Goal: Task Accomplishment & Management: Manage account settings

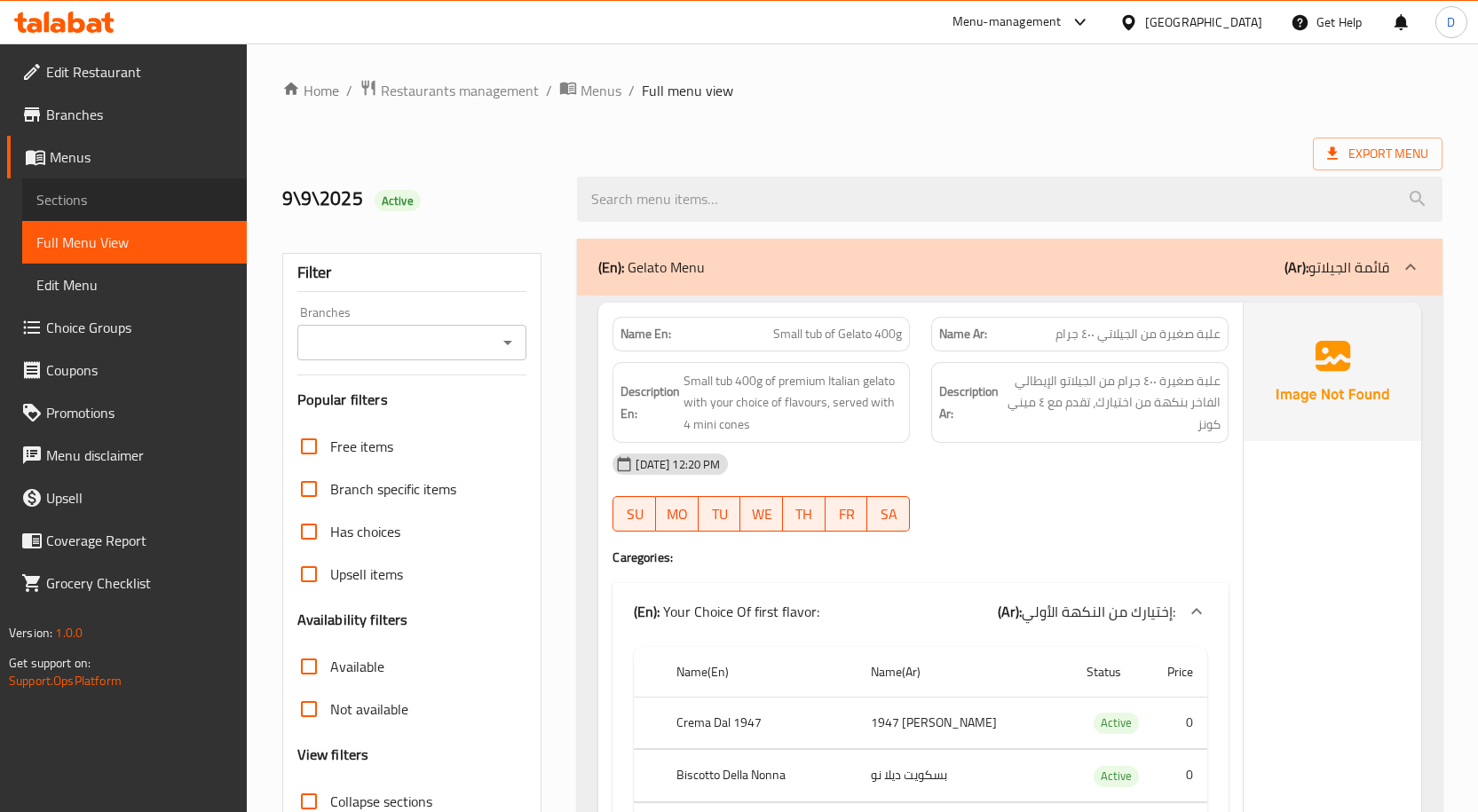
click at [107, 197] on span "Sections" at bounding box center [135, 200] width 197 height 21
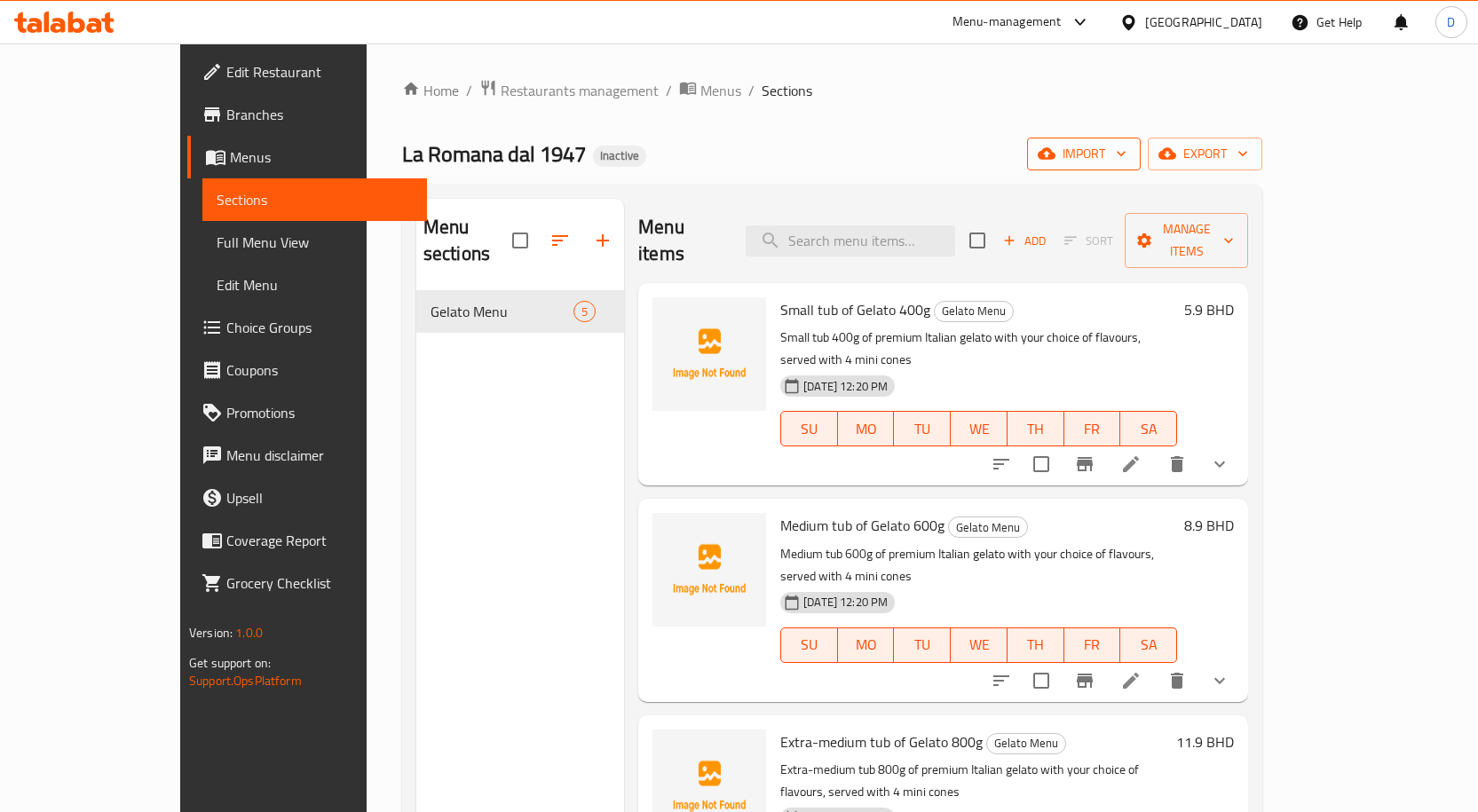
click at [1127, 163] on span "import" at bounding box center [1083, 154] width 85 height 22
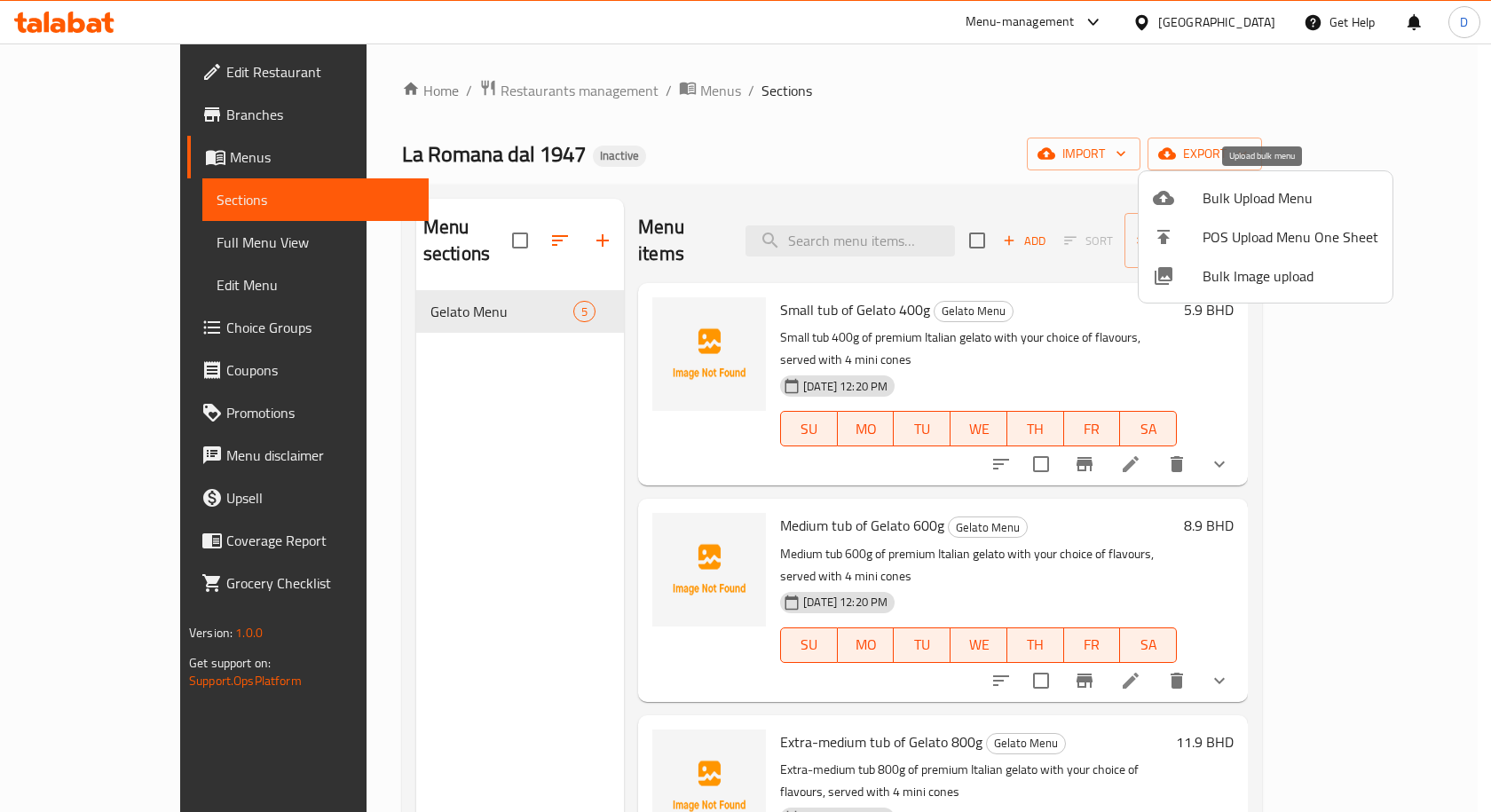
click at [1238, 215] on li "Bulk Upload Menu" at bounding box center [1266, 198] width 254 height 39
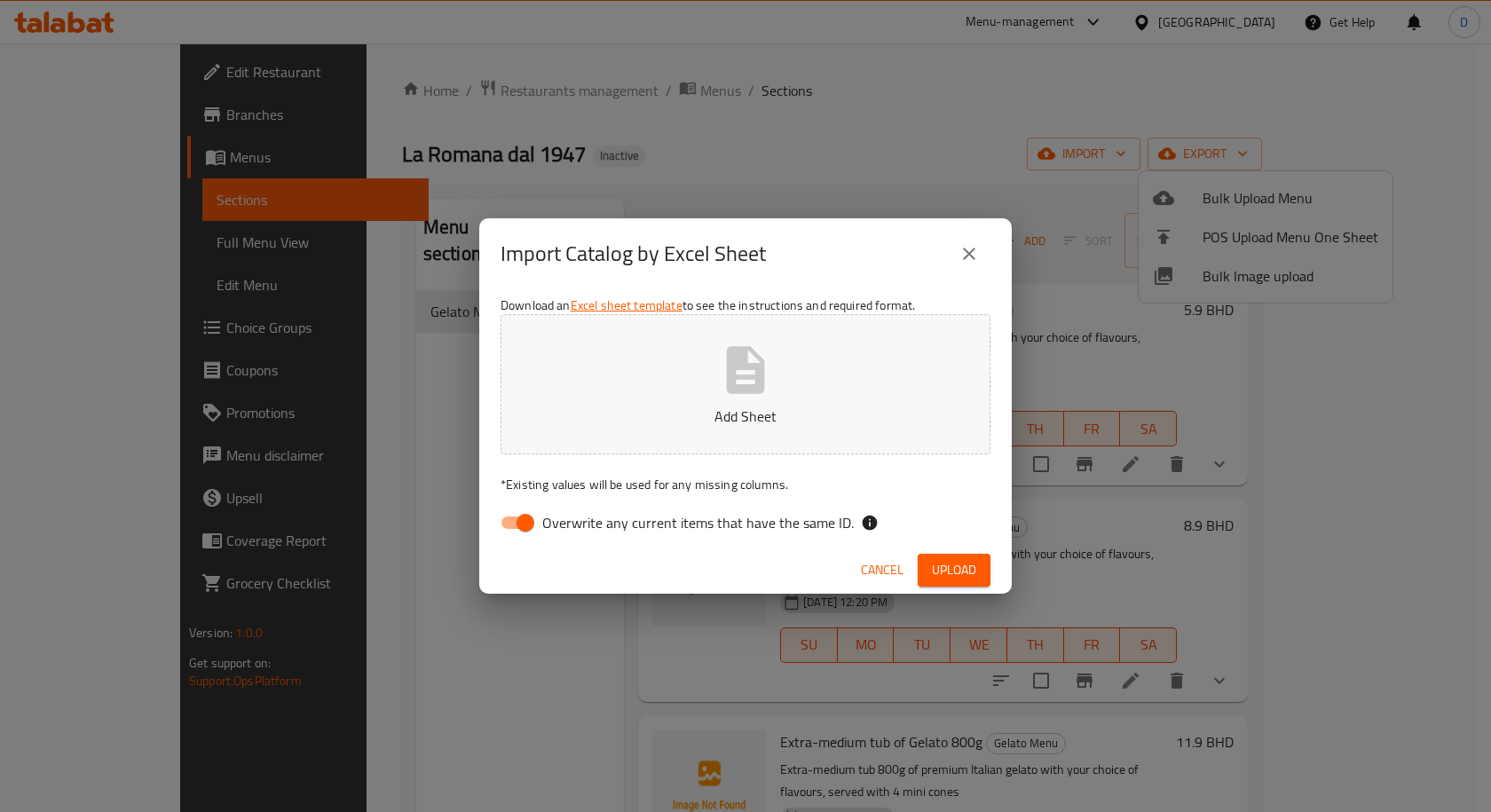
click at [533, 521] on input "Overwrite any current items that have the same ID." at bounding box center [525, 523] width 101 height 34
checkbox input "false"
click at [939, 572] on span "Upload" at bounding box center [954, 570] width 45 height 22
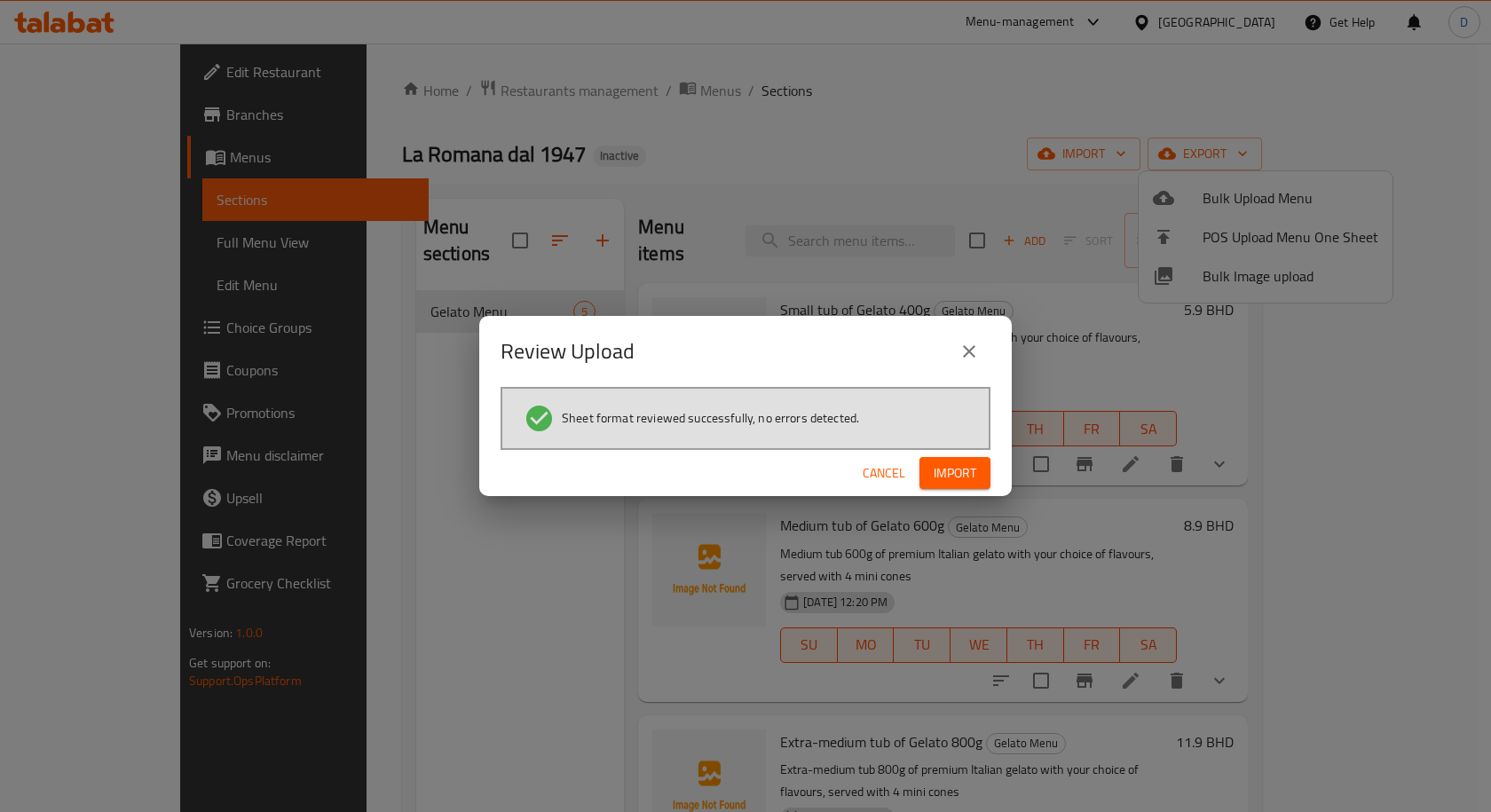
drag, startPoint x: 943, startPoint y: 448, endPoint x: 944, endPoint y: 473, distance: 25.0
click at [943, 452] on div "Review Upload Sheet format reviewed successfully, no errors detected. Cancel Im…" at bounding box center [746, 406] width 532 height 181
click at [944, 473] on span "Import" at bounding box center [955, 473] width 43 height 22
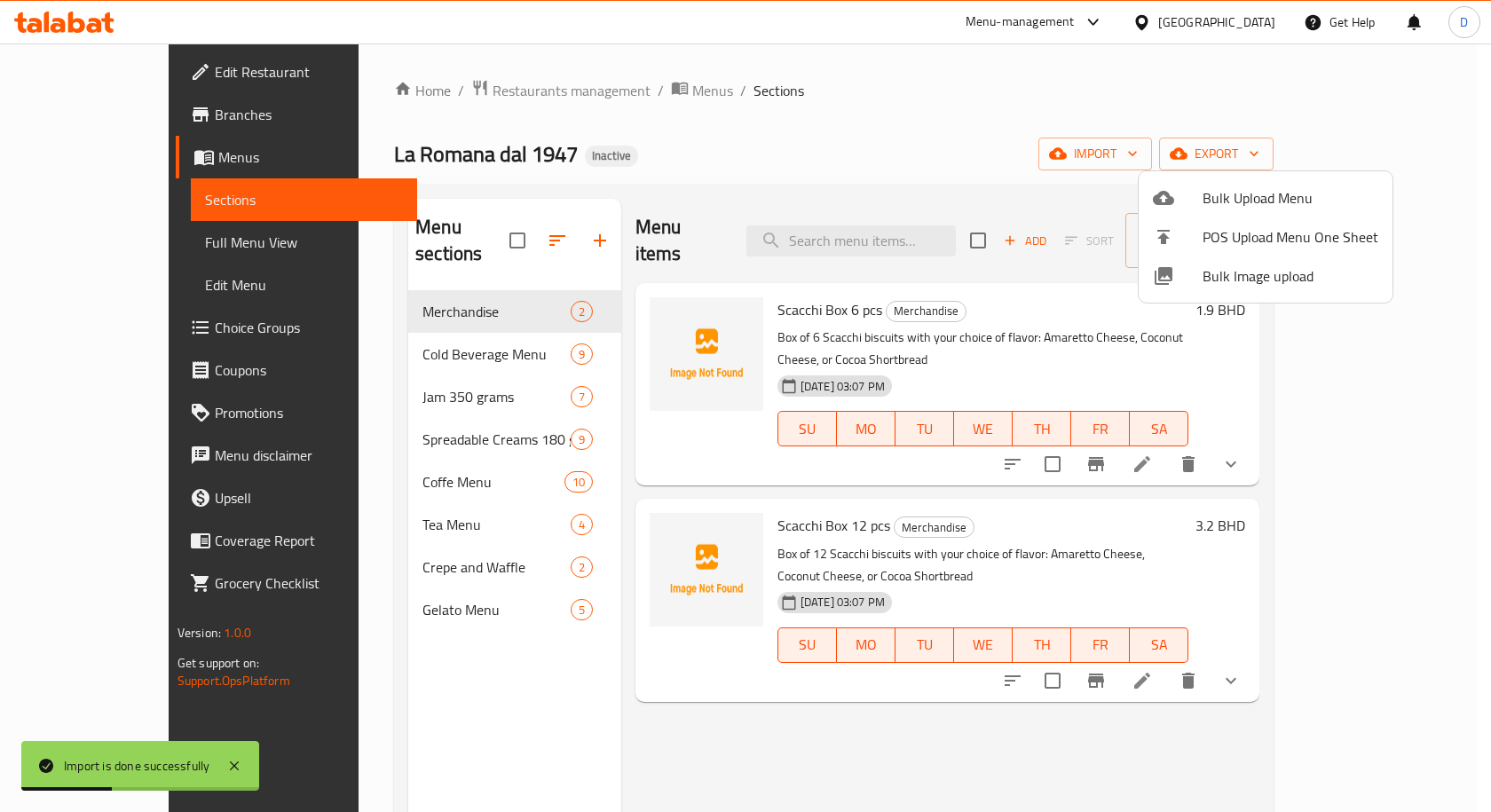
click at [152, 242] on div at bounding box center [745, 406] width 1491 height 812
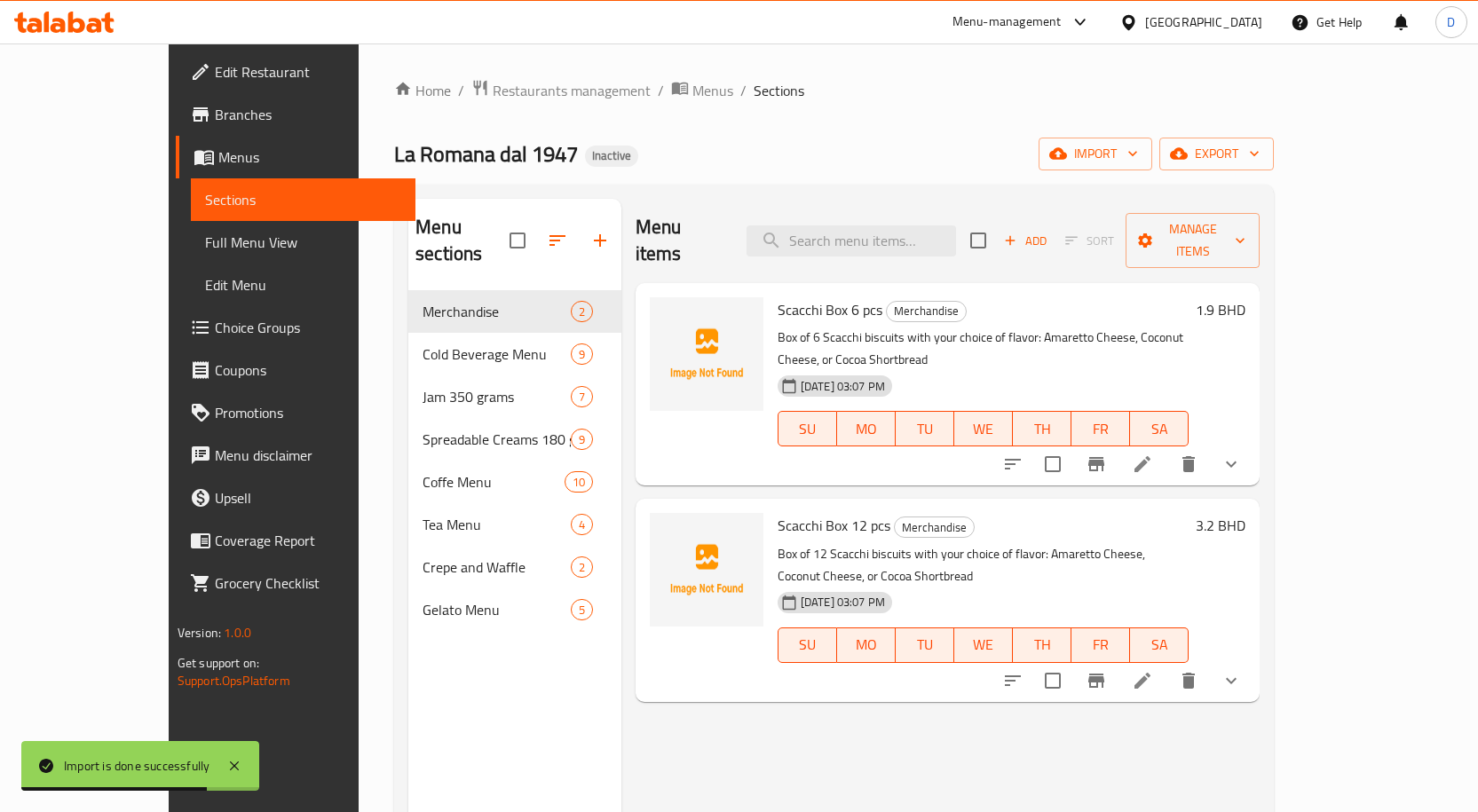
click at [206, 239] on span "Full Menu View" at bounding box center [304, 242] width 197 height 21
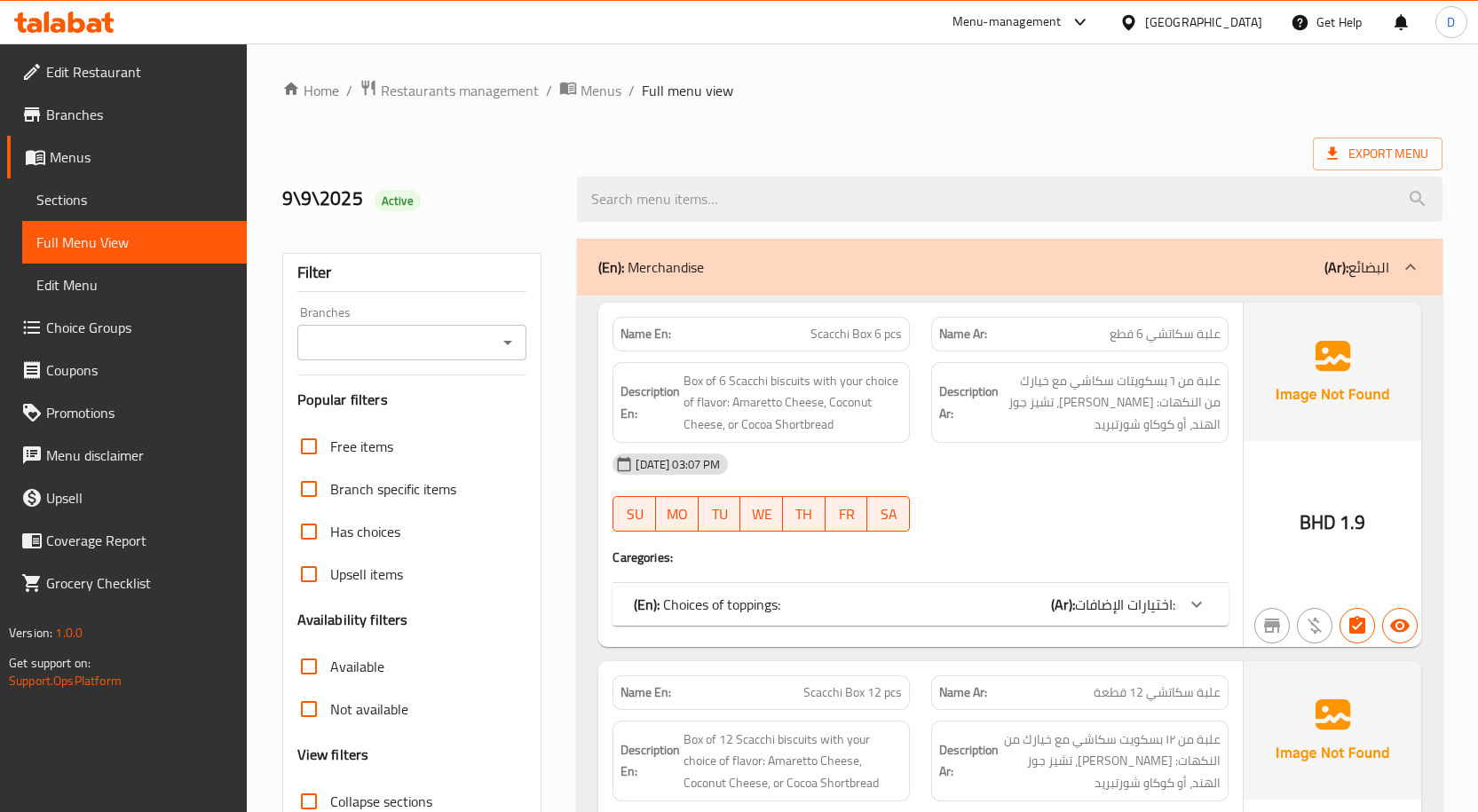
click at [97, 206] on span "Sections" at bounding box center [135, 200] width 197 height 21
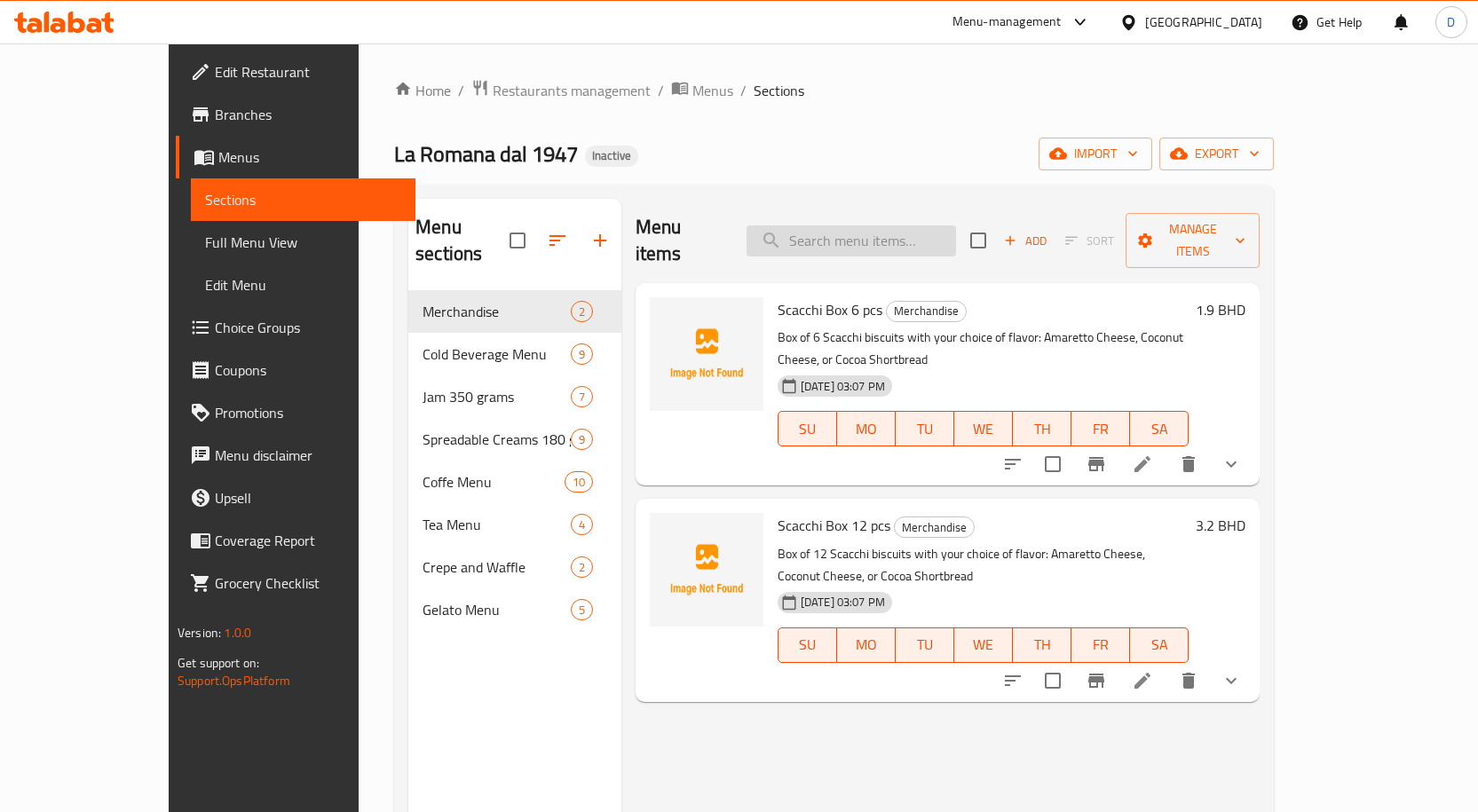
click at [938, 237] on input "search" at bounding box center [852, 240] width 209 height 31
paste input "Gelato Shake"
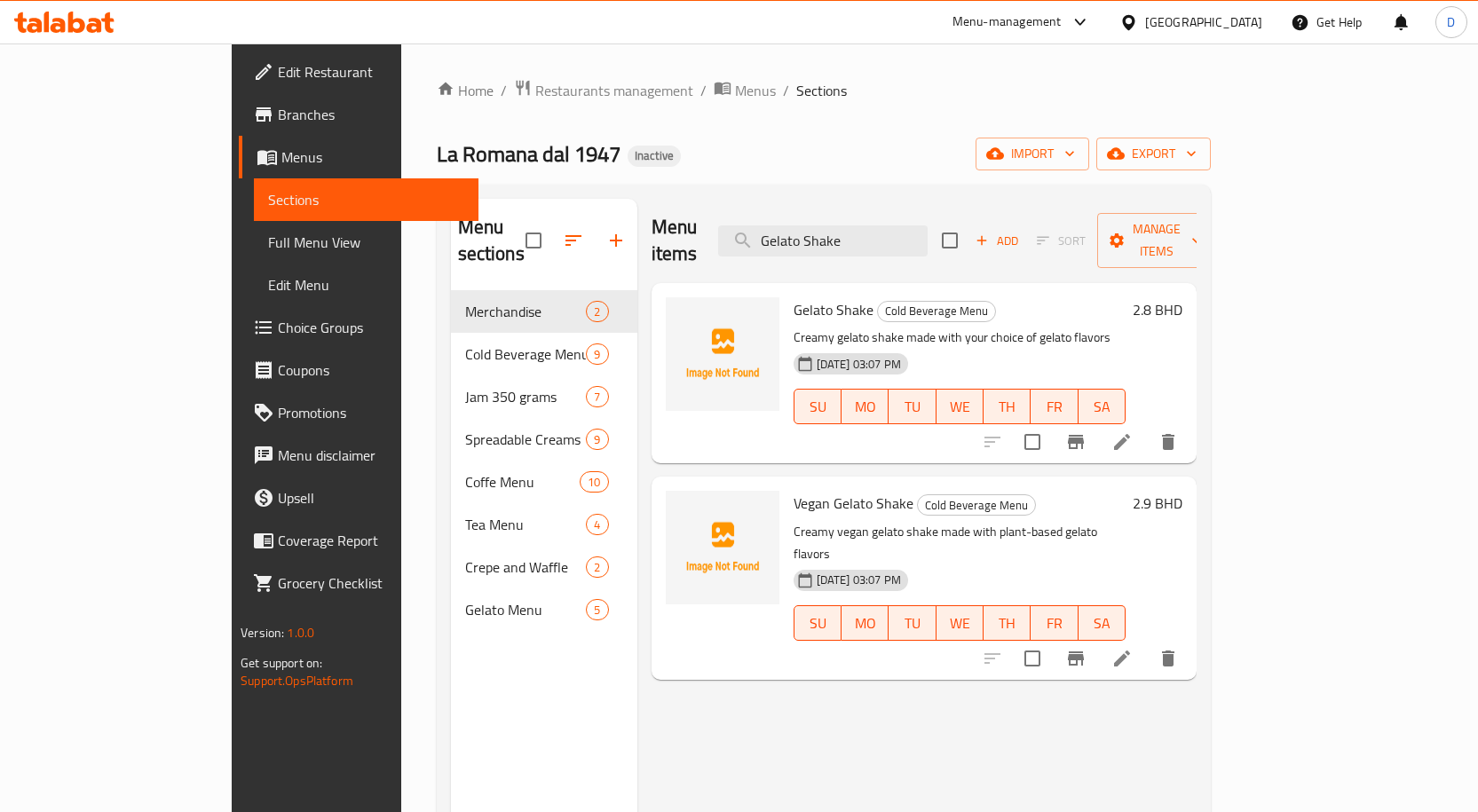
type input "Gelato Shake"
click at [1175, 434] on icon "delete" at bounding box center [1169, 442] width 13 height 16
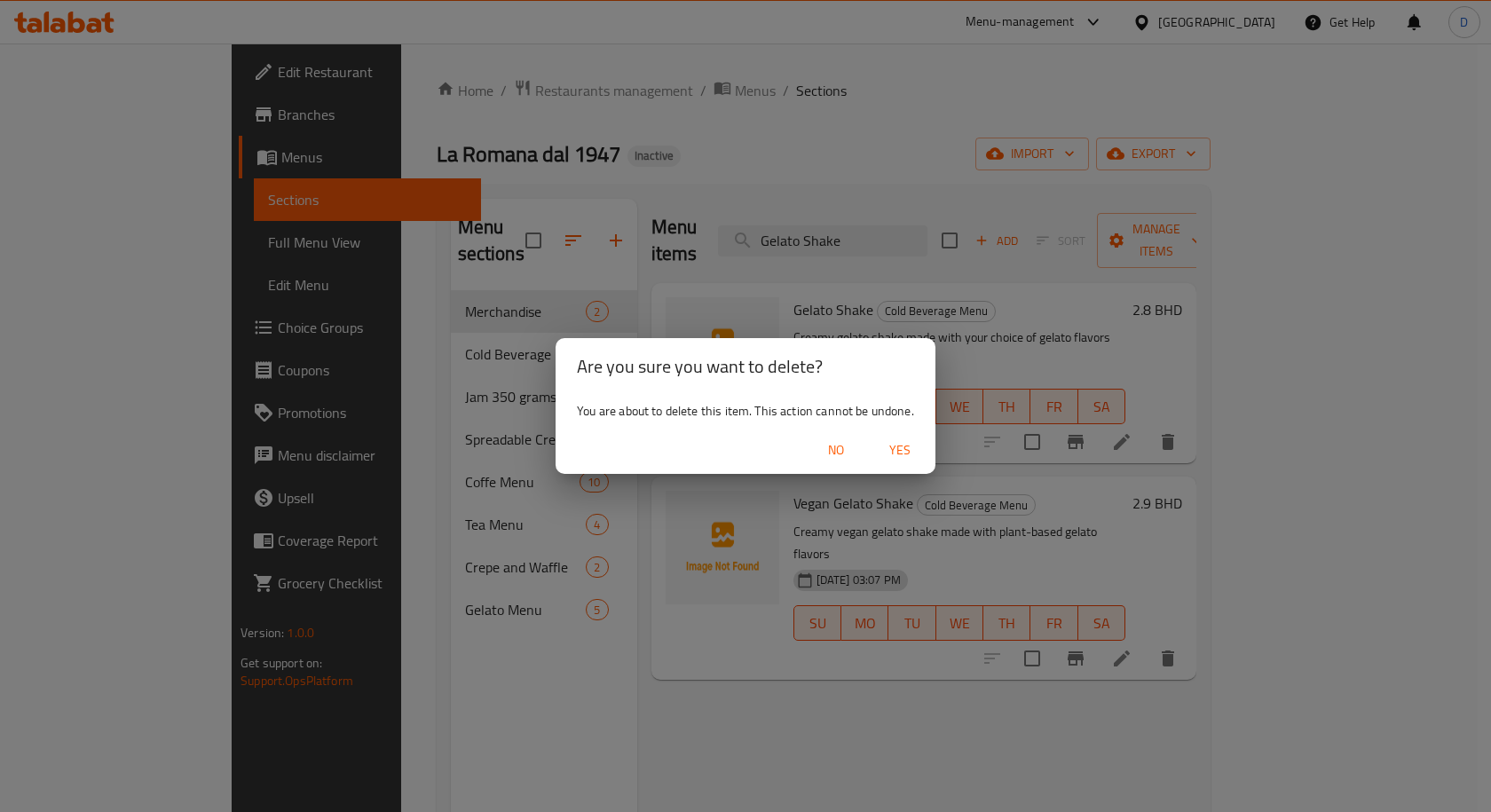
click at [894, 439] on span "Yes" at bounding box center [900, 450] width 43 height 22
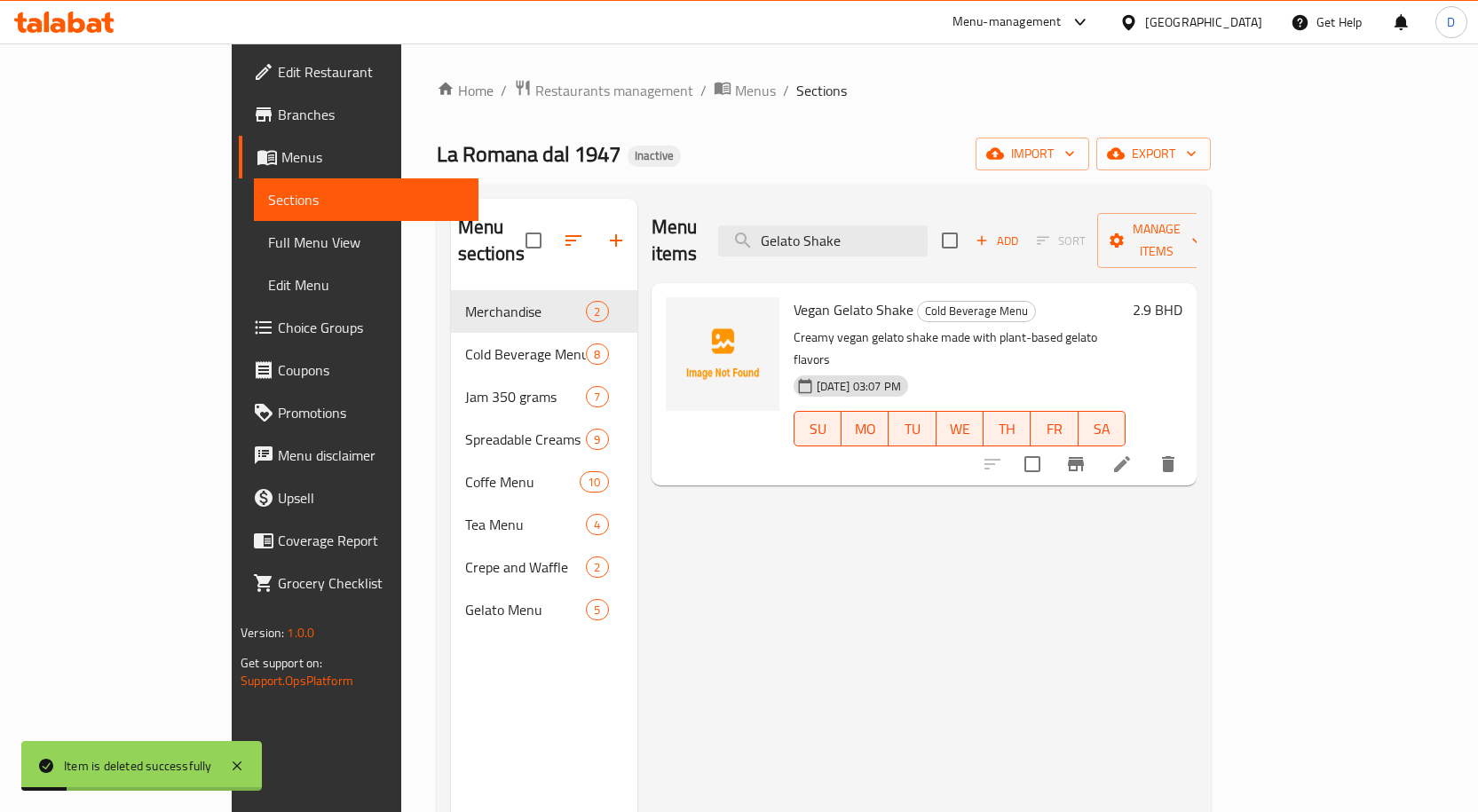
click at [268, 247] on span "Full Menu View" at bounding box center [366, 242] width 197 height 21
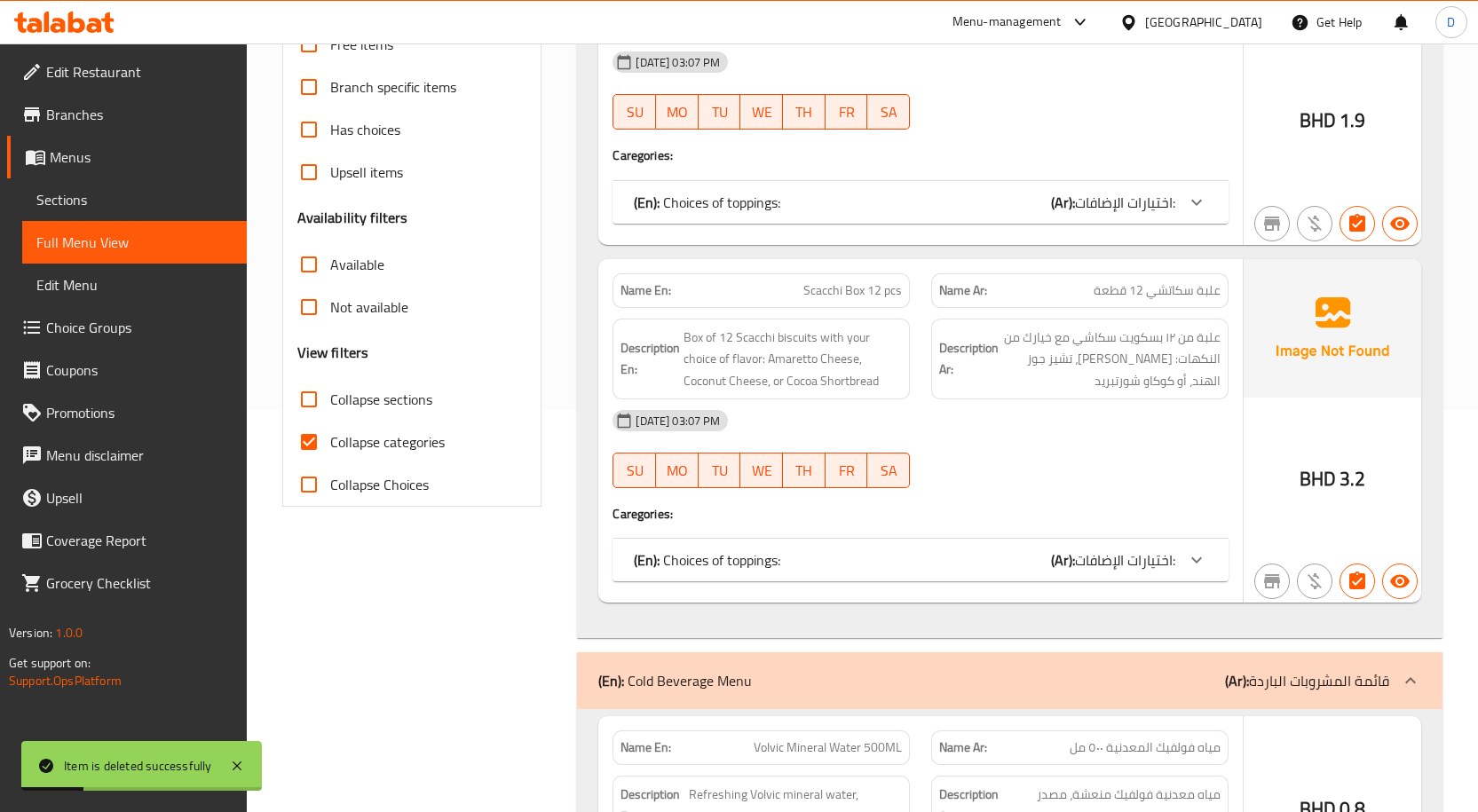
scroll to position [444, 0]
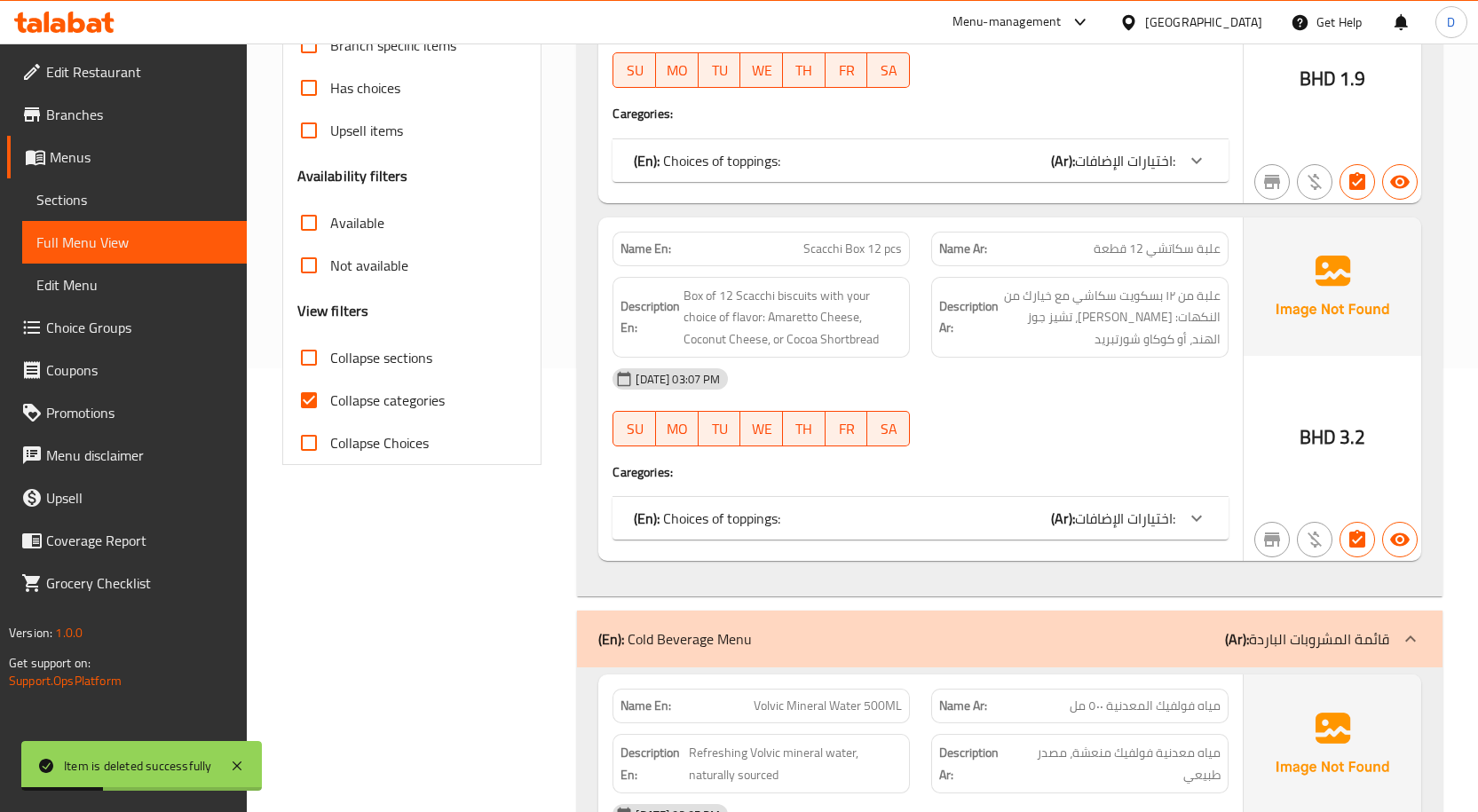
click at [341, 406] on span "Collapse categories" at bounding box center [388, 400] width 114 height 21
click at [331, 406] on input "Collapse categories" at bounding box center [309, 400] width 43 height 43
checkbox input "false"
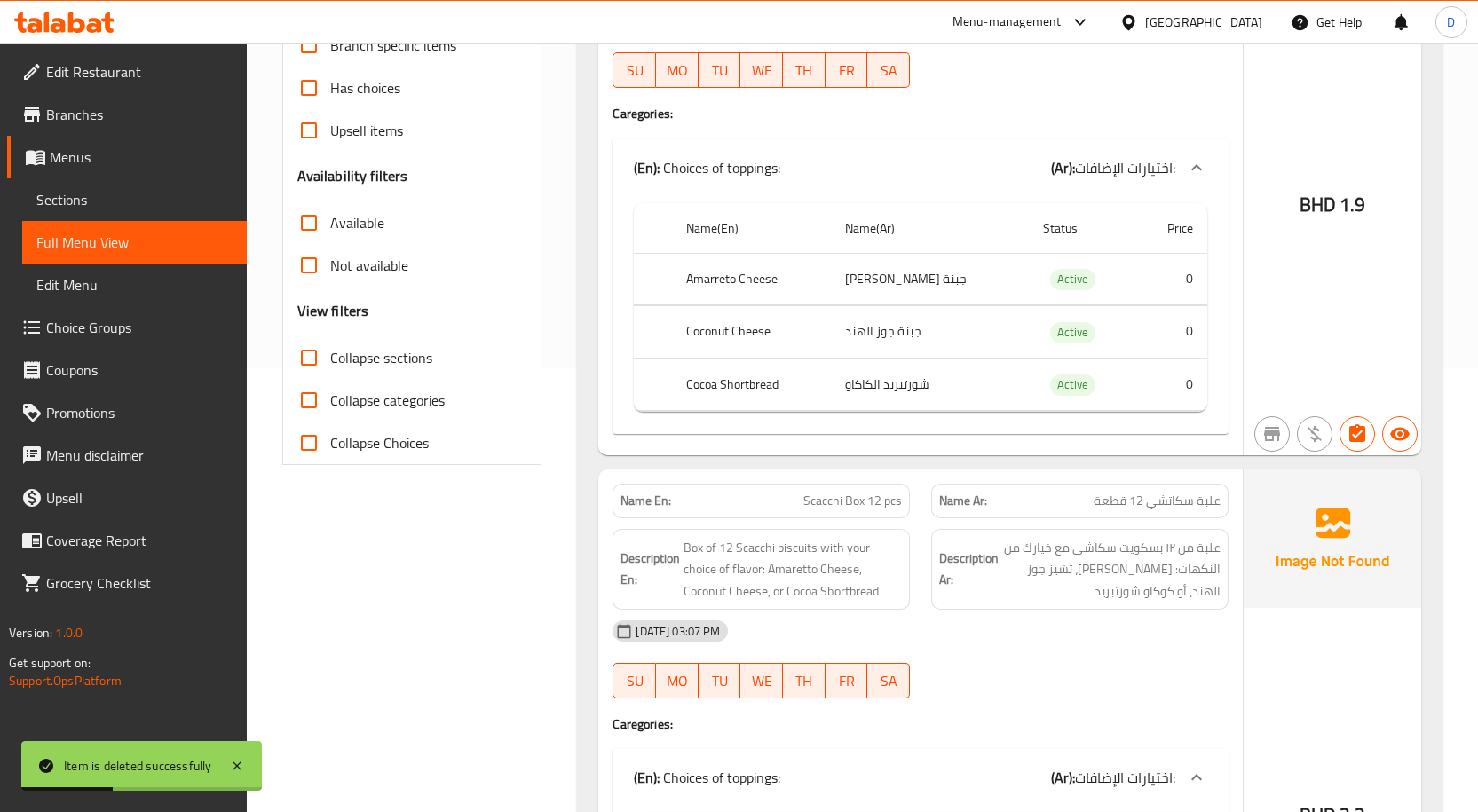
click at [349, 360] on span "Collapse sections" at bounding box center [382, 357] width 102 height 21
click at [331, 360] on input "Collapse sections" at bounding box center [309, 358] width 43 height 43
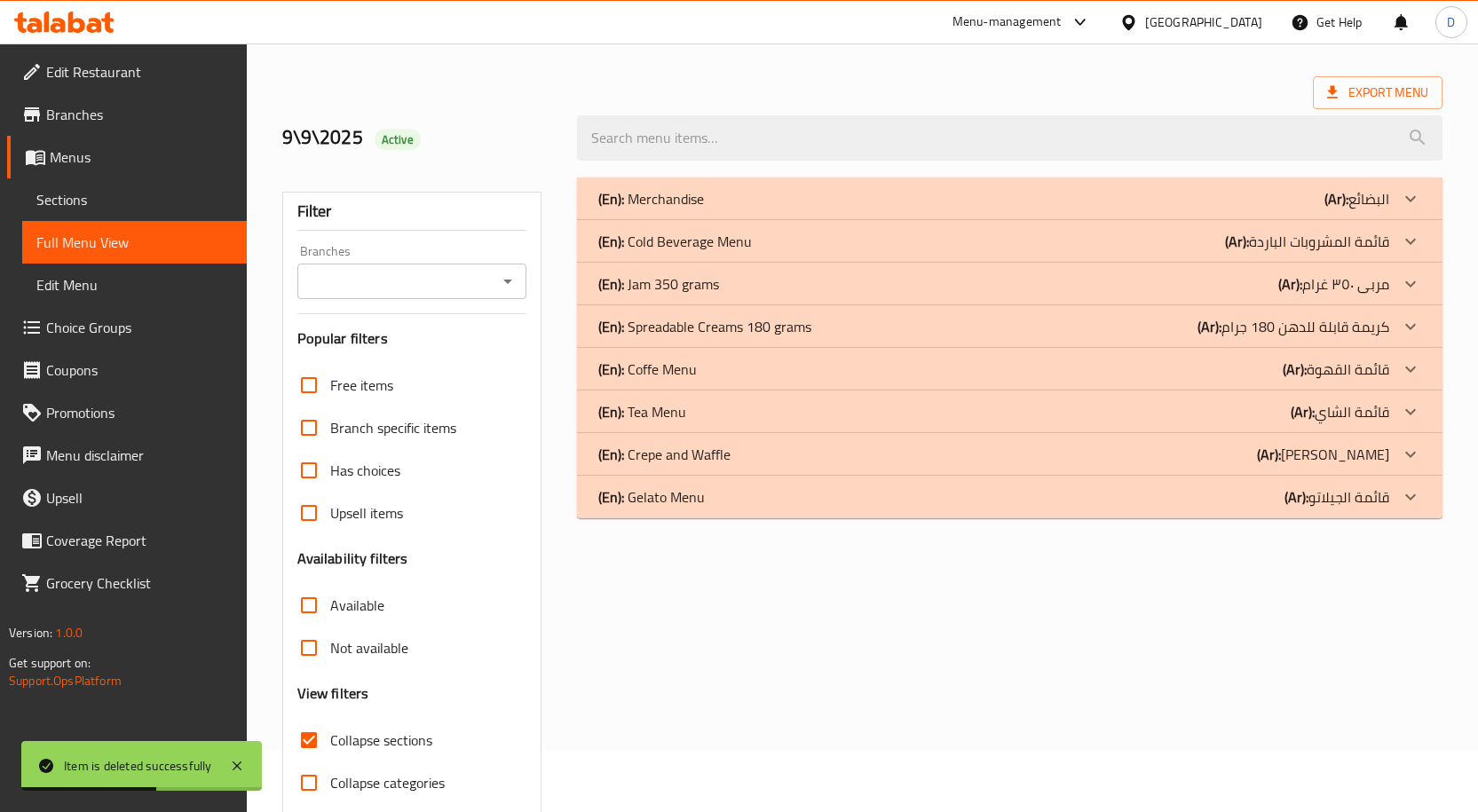
scroll to position [0, 0]
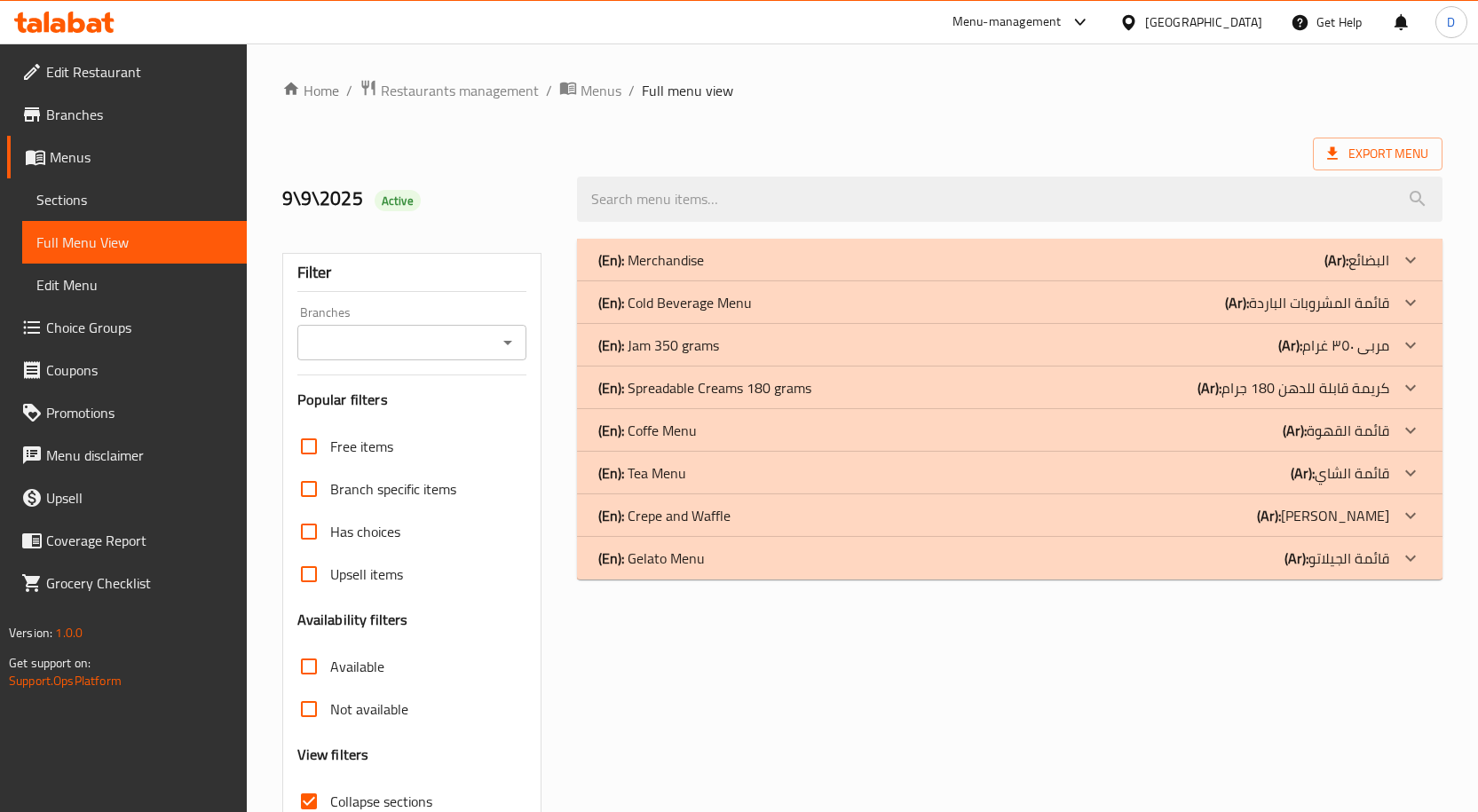
click at [364, 796] on span "Collapse sections" at bounding box center [382, 801] width 102 height 21
click at [331, 796] on input "Collapse sections" at bounding box center [309, 801] width 43 height 43
checkbox input "false"
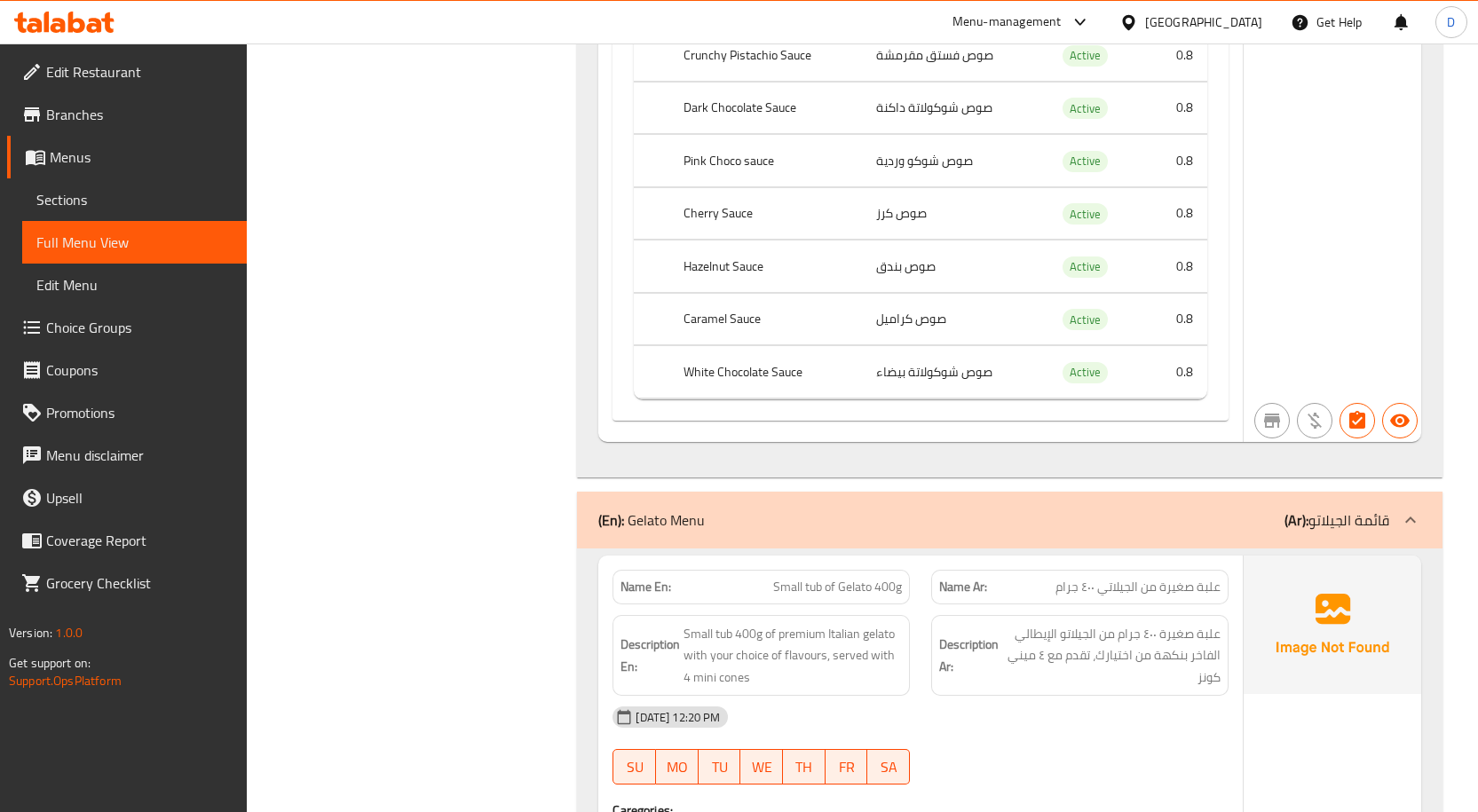
scroll to position [13718, 0]
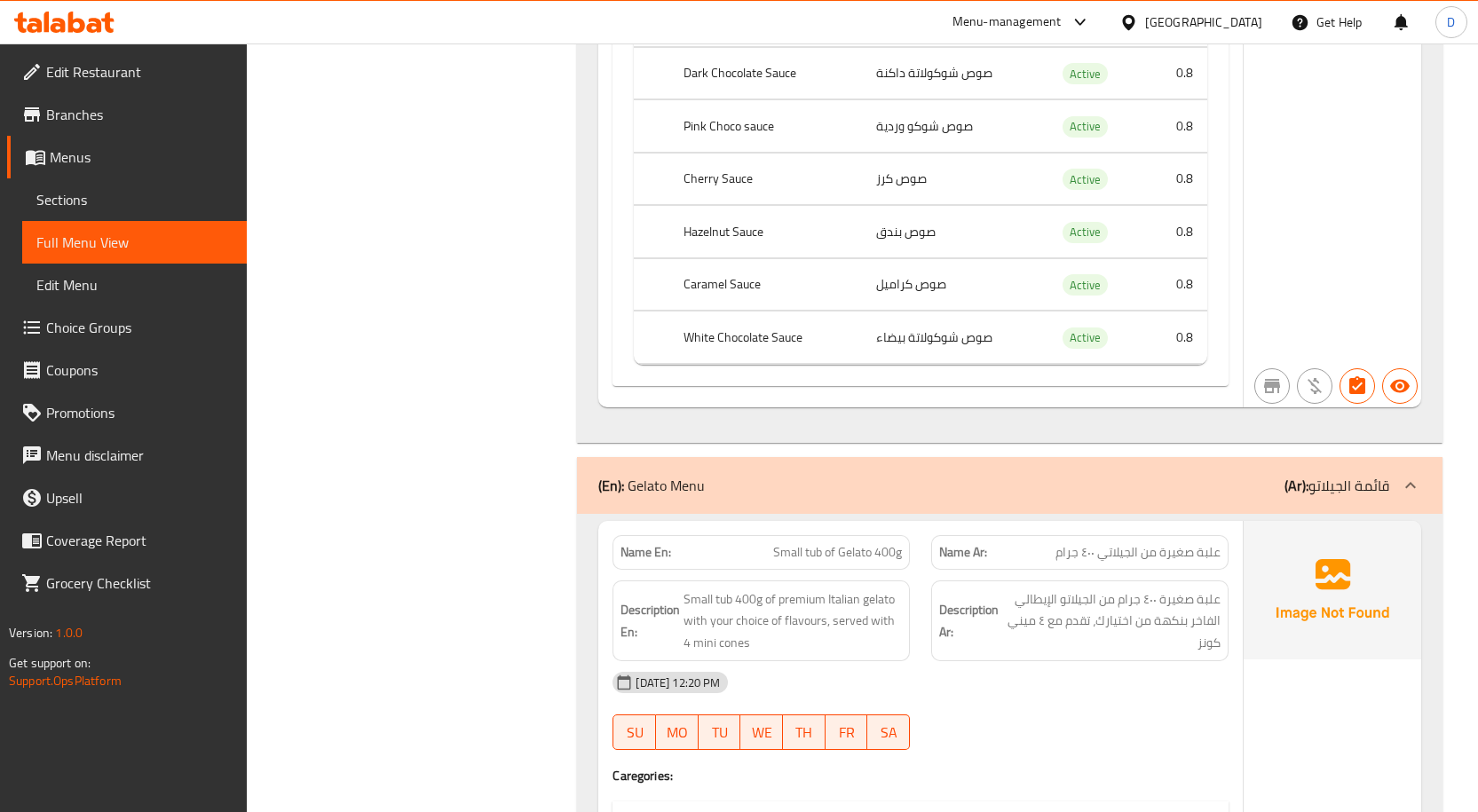
click at [1238, 475] on div "(En): Gelato Menu (Ar): قائمة الجيلاتو" at bounding box center [994, 486] width 791 height 21
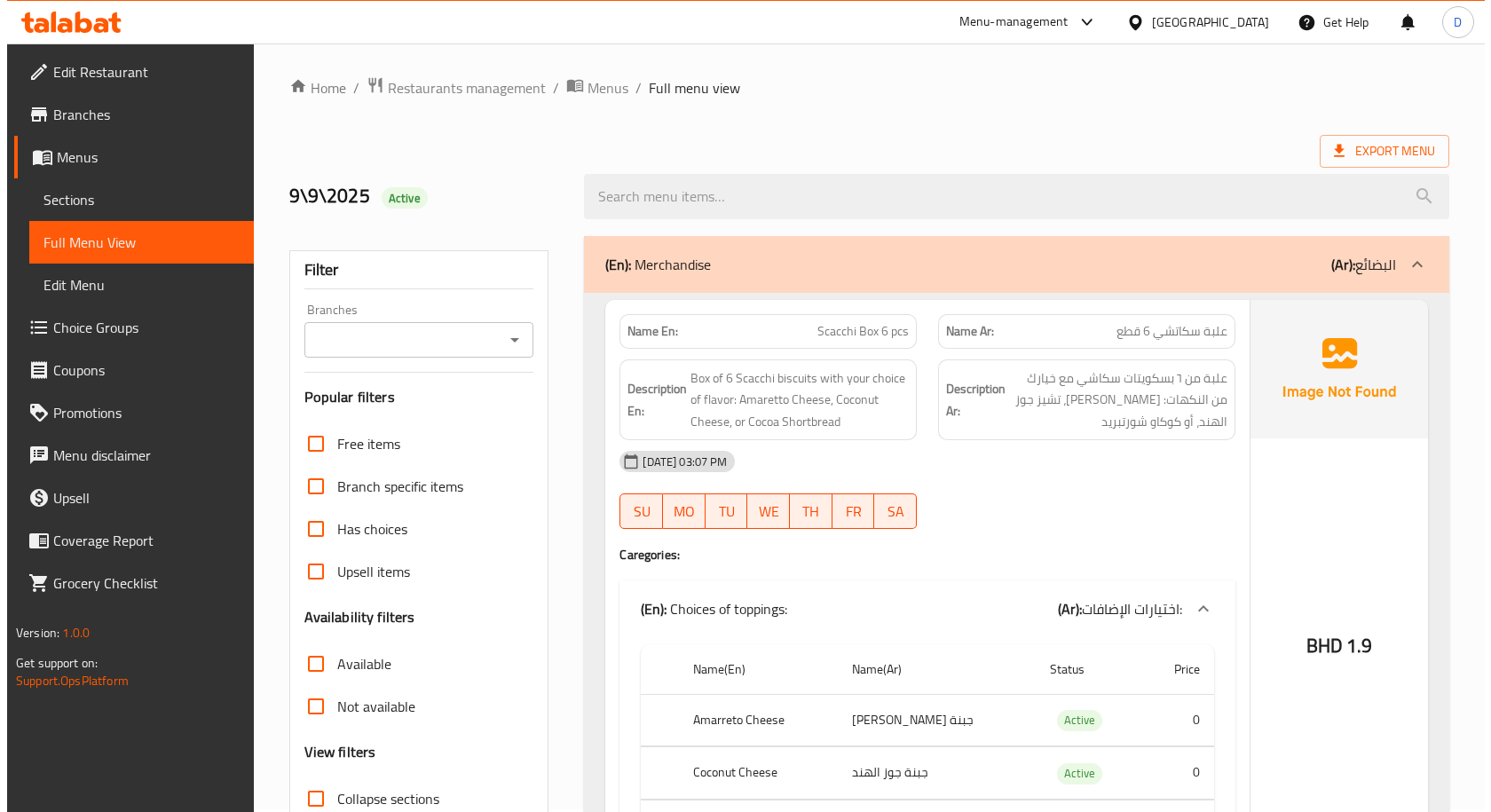
scroll to position [0, 0]
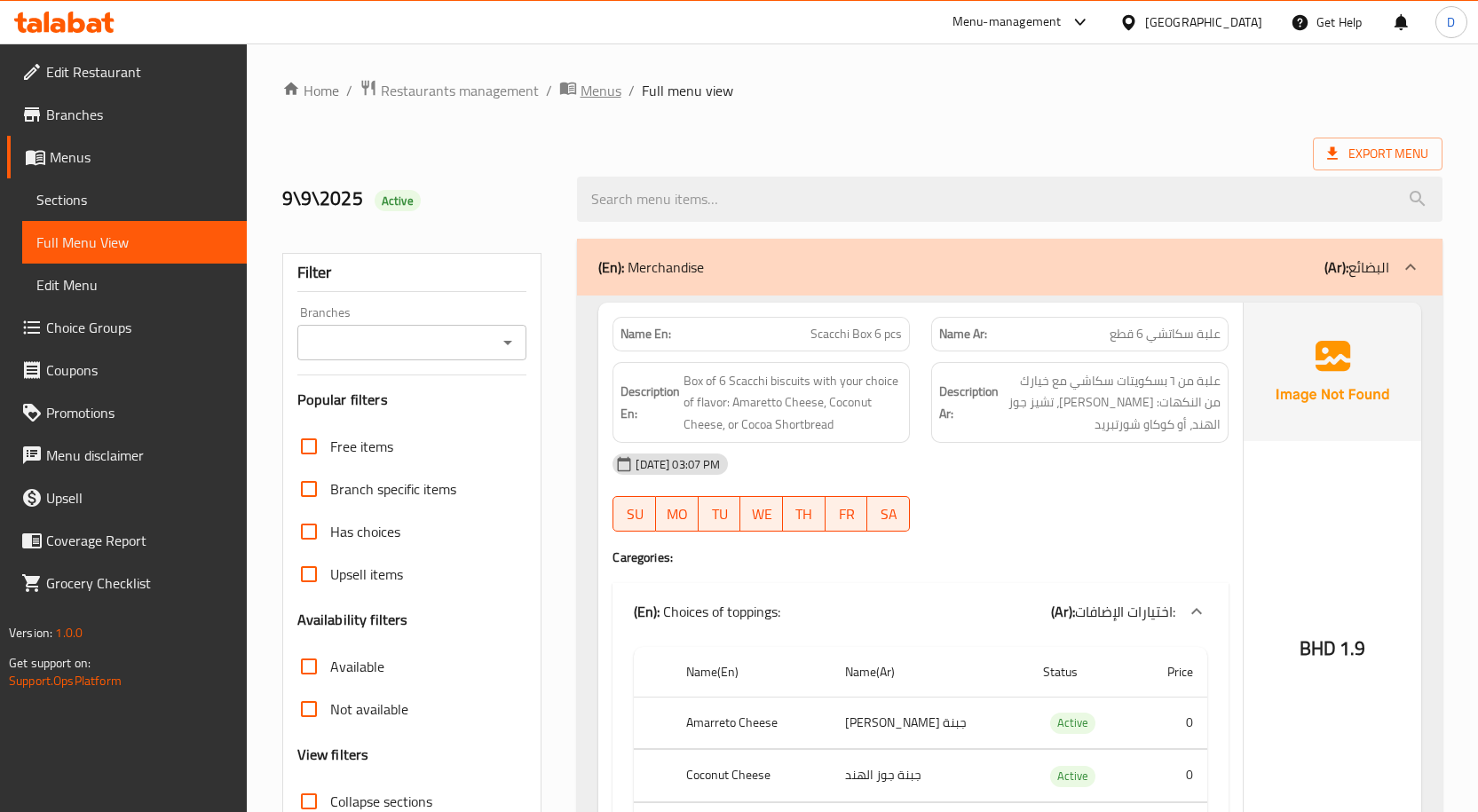
click at [600, 94] on span "Menus" at bounding box center [601, 90] width 41 height 21
